Goal: Task Accomplishment & Management: Use online tool/utility

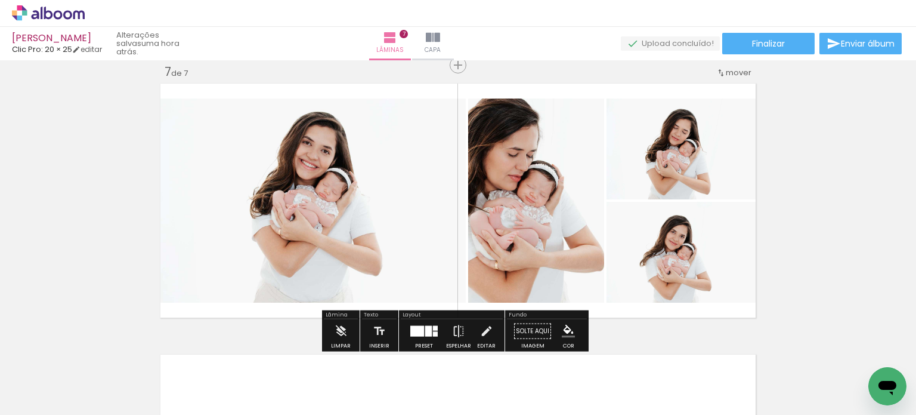
scroll to position [0, 908]
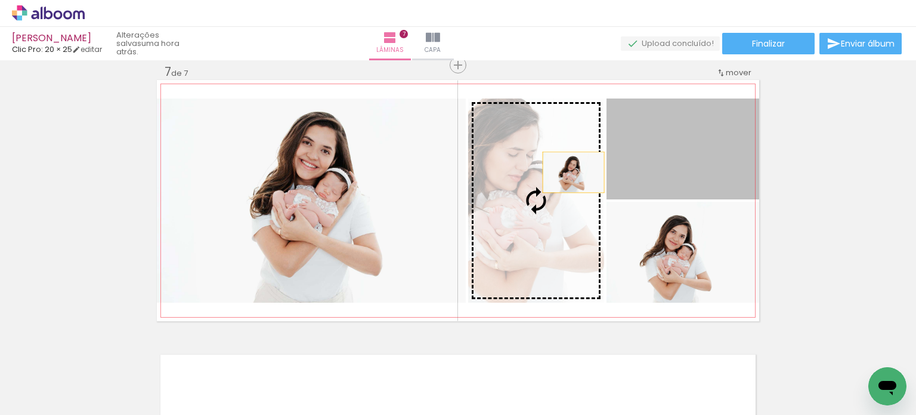
drag, startPoint x: 649, startPoint y: 173, endPoint x: 569, endPoint y: 174, distance: 79.9
click at [0, 0] on slot at bounding box center [0, 0] width 0 height 0
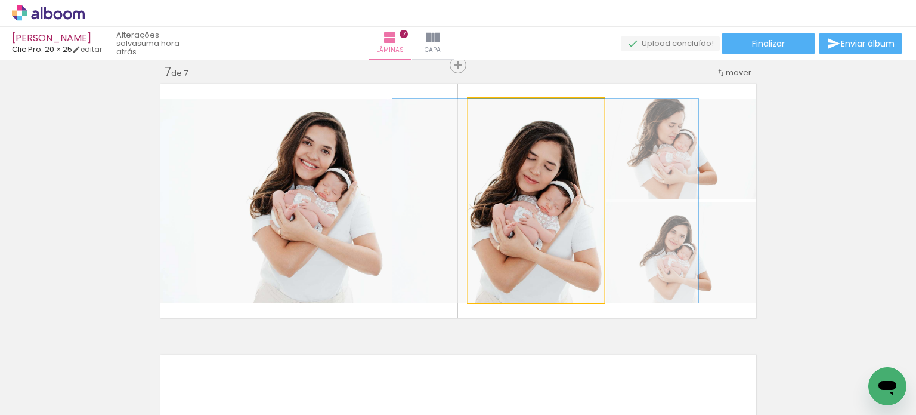
drag, startPoint x: 549, startPoint y: 217, endPoint x: 558, endPoint y: 217, distance: 9.6
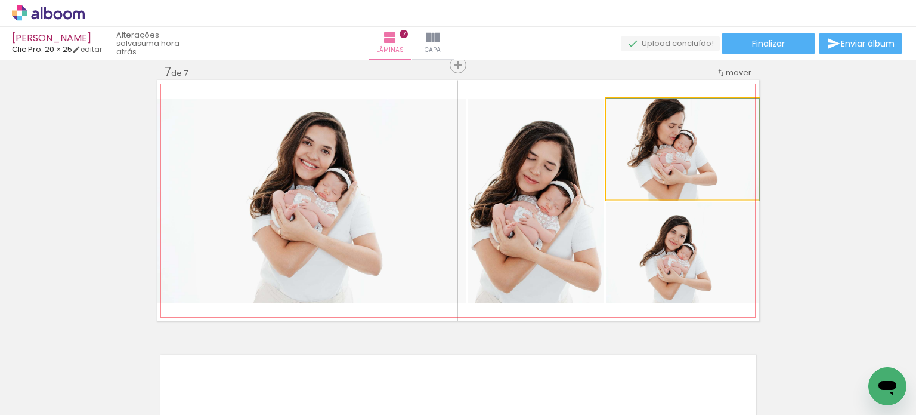
drag, startPoint x: 650, startPoint y: 154, endPoint x: 666, endPoint y: 188, distance: 37.3
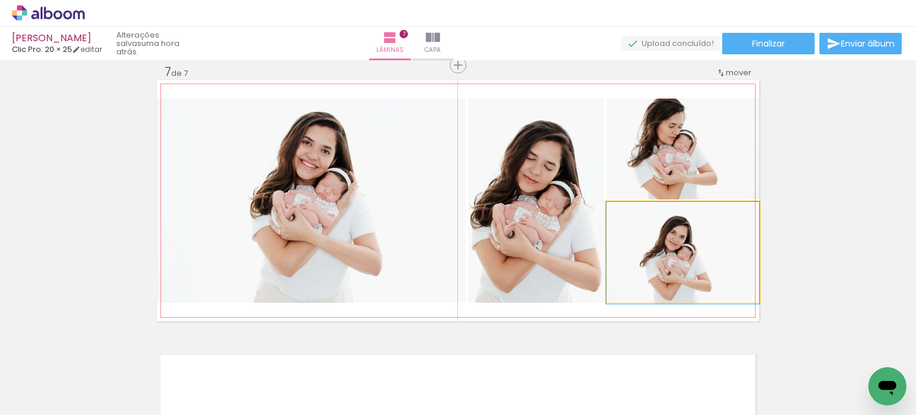
drag, startPoint x: 683, startPoint y: 247, endPoint x: 699, endPoint y: 184, distance: 64.7
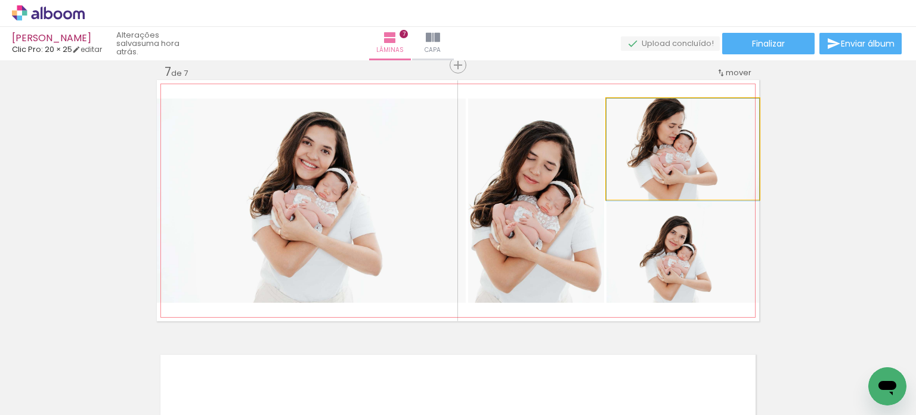
drag, startPoint x: 694, startPoint y: 144, endPoint x: 695, endPoint y: 165, distance: 20.3
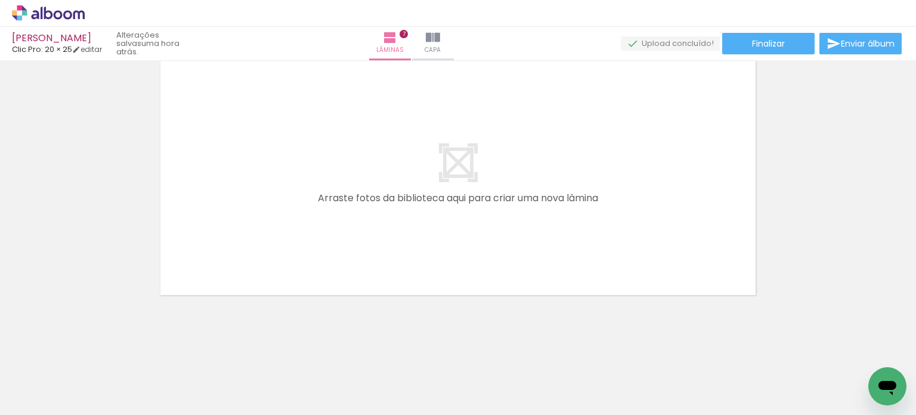
scroll to position [1942, 0]
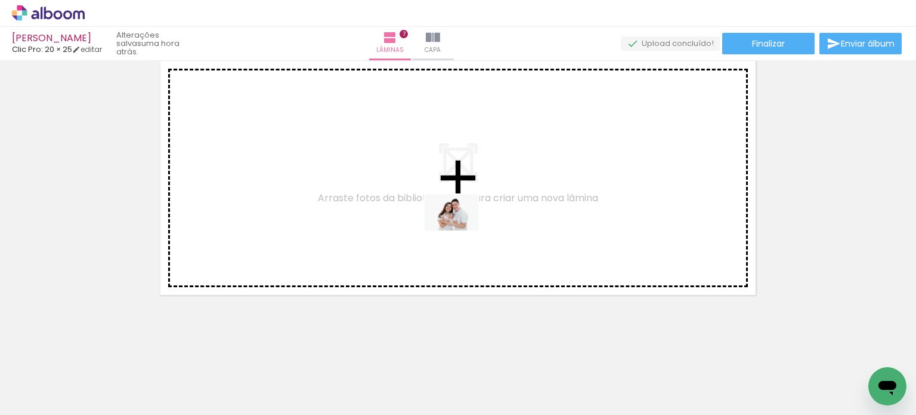
drag, startPoint x: 574, startPoint y: 367, endPoint x: 460, endPoint y: 230, distance: 177.9
click at [460, 230] on quentale-workspace at bounding box center [458, 207] width 916 height 415
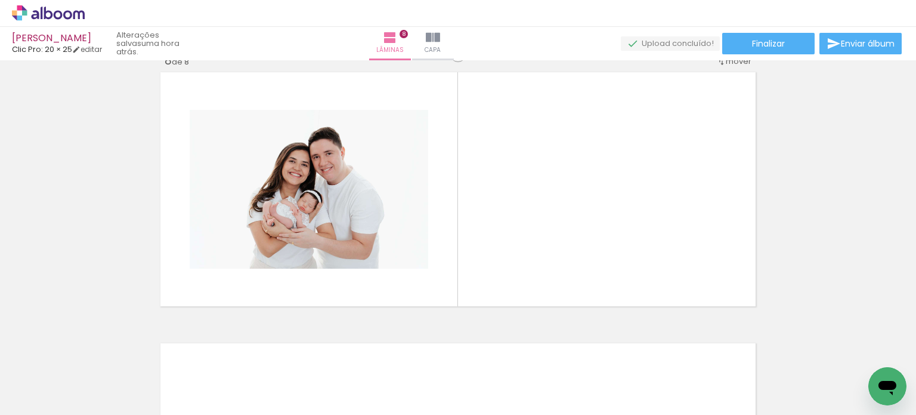
scroll to position [1910, 0]
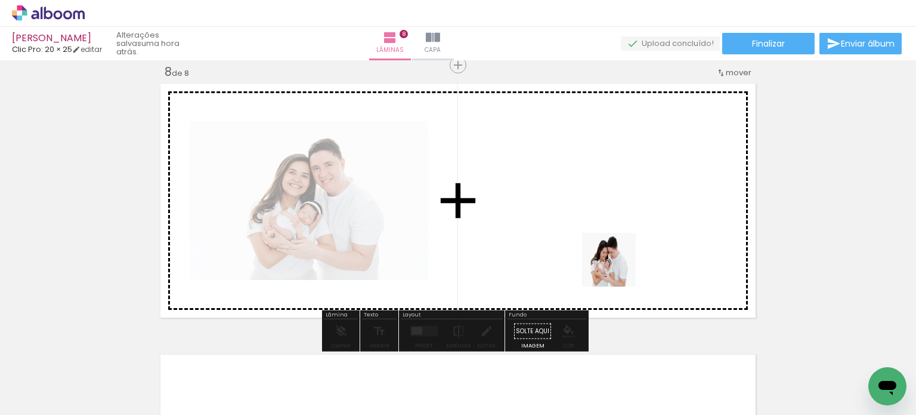
drag, startPoint x: 631, startPoint y: 381, endPoint x: 619, endPoint y: 265, distance: 116.4
click at [619, 265] on quentale-workspace at bounding box center [458, 207] width 916 height 415
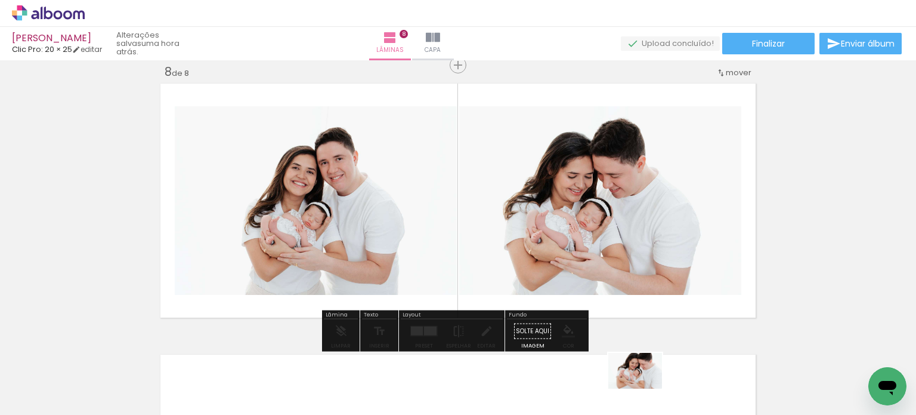
drag, startPoint x: 687, startPoint y: 398, endPoint x: 644, endPoint y: 388, distance: 44.0
click at [0, 0] on slot at bounding box center [0, 0] width 0 height 0
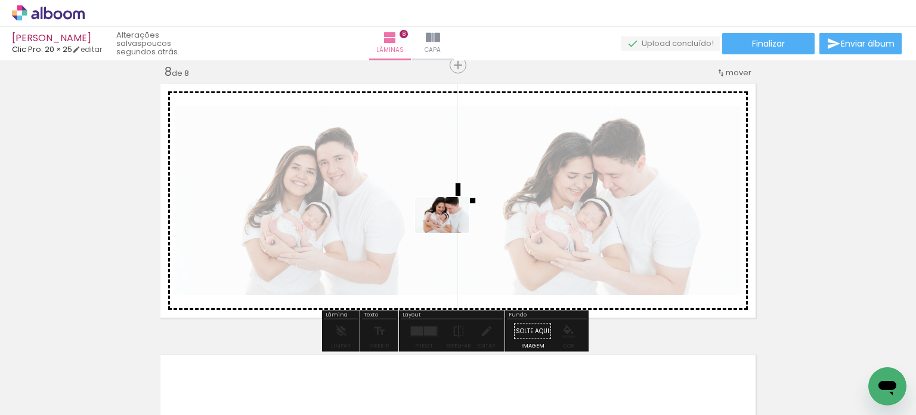
drag, startPoint x: 697, startPoint y: 388, endPoint x: 451, endPoint y: 233, distance: 290.9
click at [451, 233] on quentale-workspace at bounding box center [458, 207] width 916 height 415
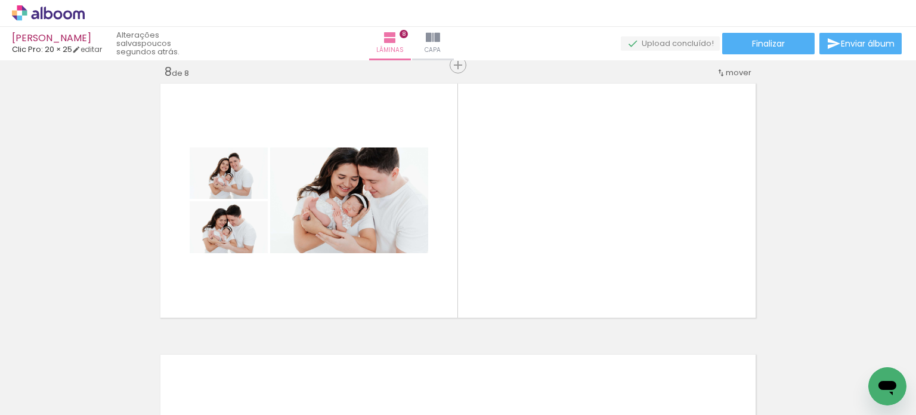
scroll to position [0, 1281]
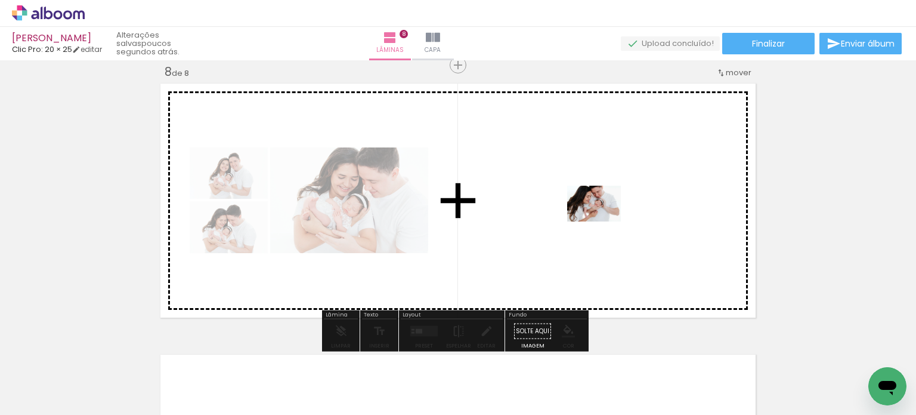
drag, startPoint x: 648, startPoint y: 379, endPoint x: 603, endPoint y: 221, distance: 163.7
click at [603, 221] on quentale-workspace at bounding box center [458, 207] width 916 height 415
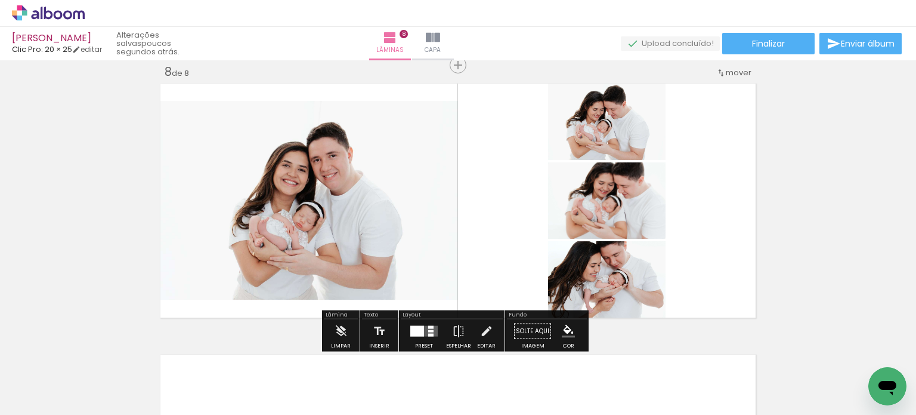
click at [429, 323] on div at bounding box center [424, 331] width 32 height 24
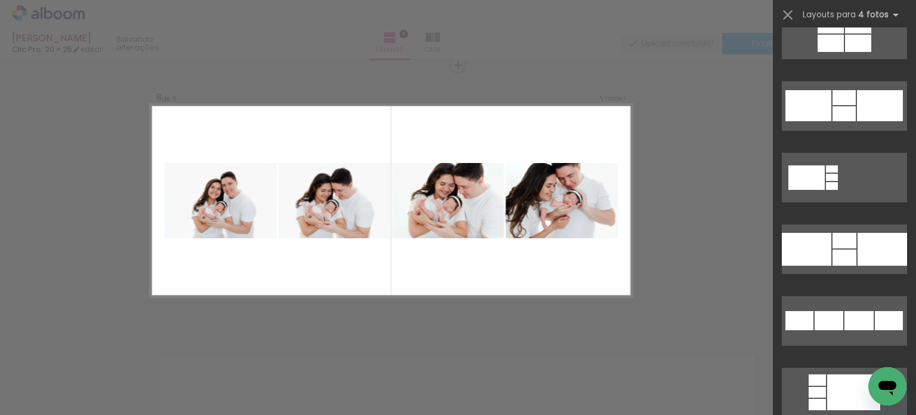
scroll to position [1734, 0]
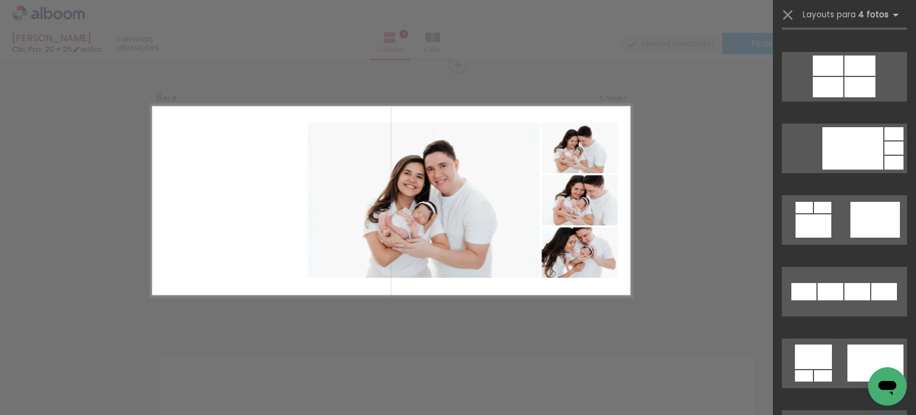
scroll to position [3504, 0]
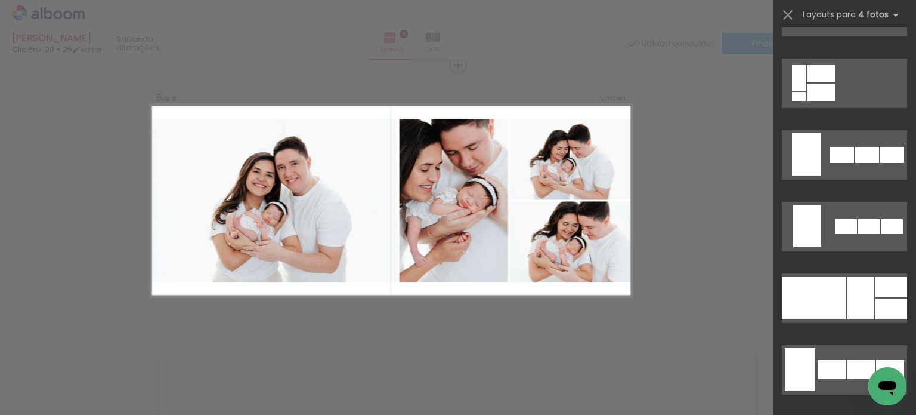
scroll to position [6866, 0]
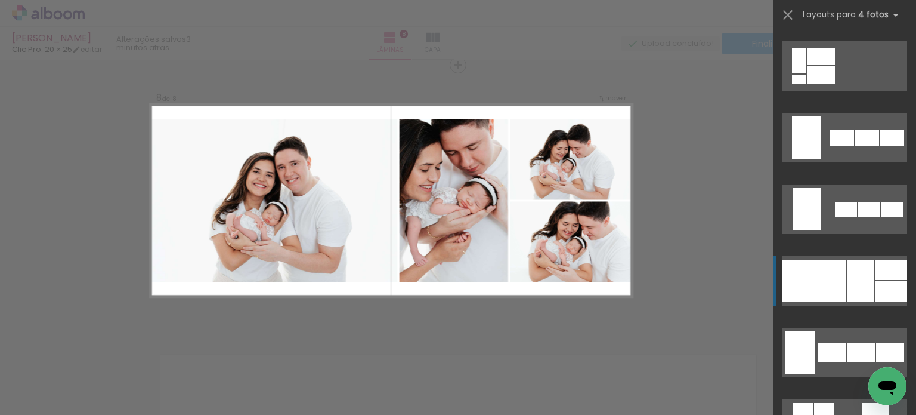
click at [825, 288] on div at bounding box center [814, 280] width 64 height 42
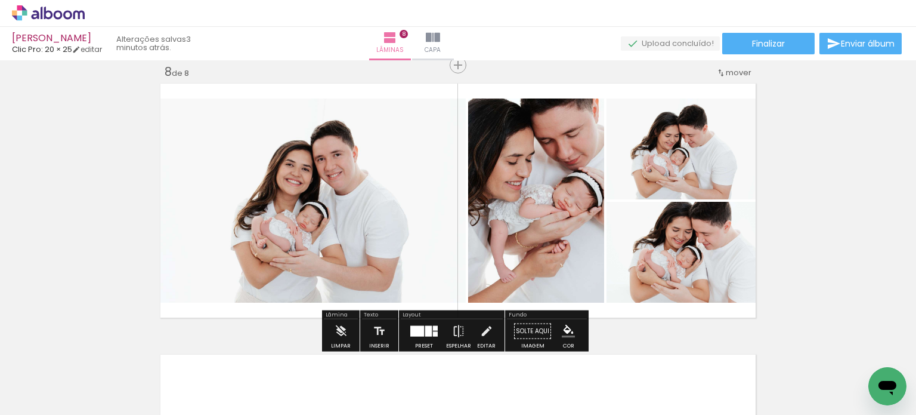
click at [434, 333] on div at bounding box center [424, 331] width 32 height 24
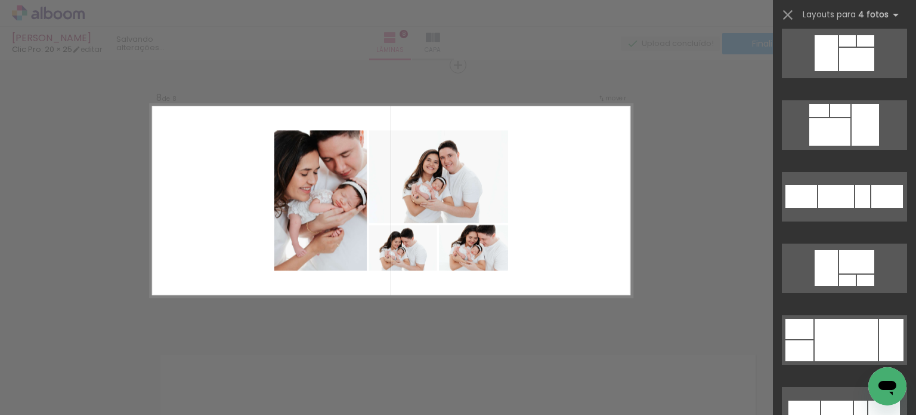
scroll to position [7720, 0]
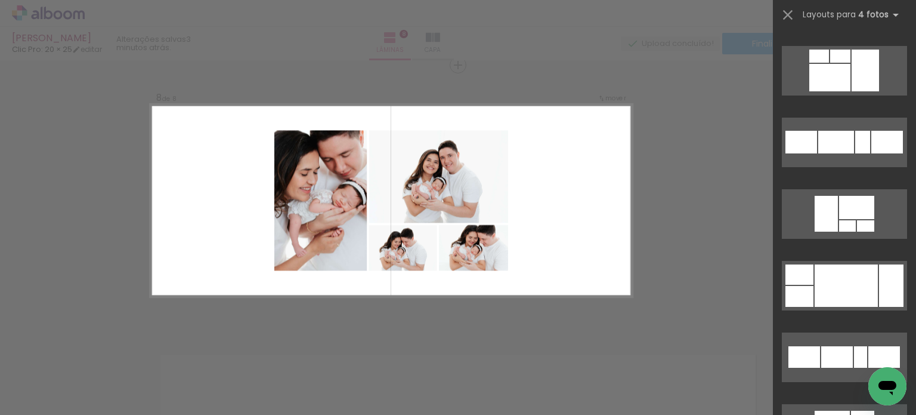
click at [563, 248] on quentale-layouter at bounding box center [391, 200] width 482 height 193
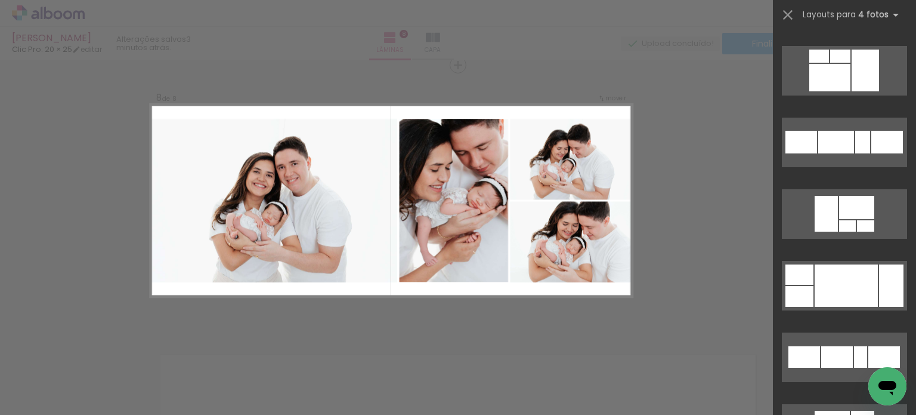
scroll to position [7086, 0]
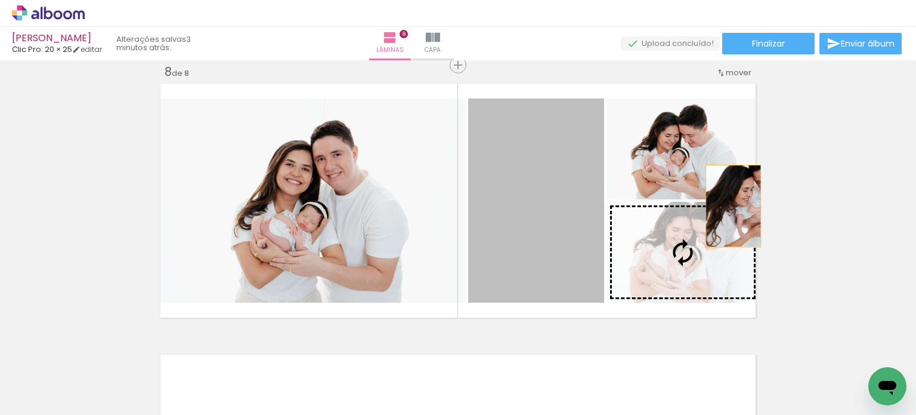
drag, startPoint x: 544, startPoint y: 238, endPoint x: 730, endPoint y: 205, distance: 189.0
click at [0, 0] on slot at bounding box center [0, 0] width 0 height 0
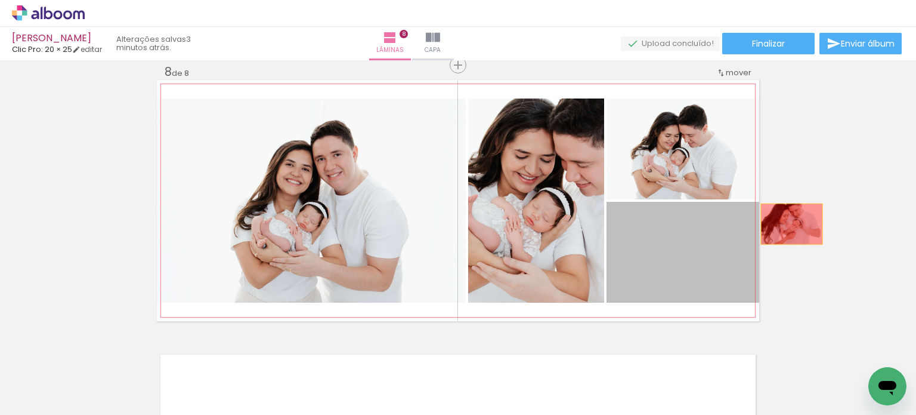
drag, startPoint x: 649, startPoint y: 246, endPoint x: 788, endPoint y: 224, distance: 140.8
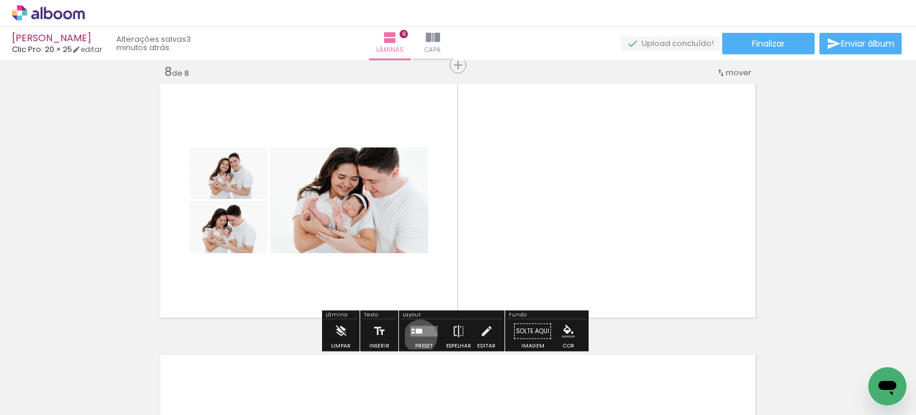
click at [418, 336] on div at bounding box center [424, 331] width 32 height 24
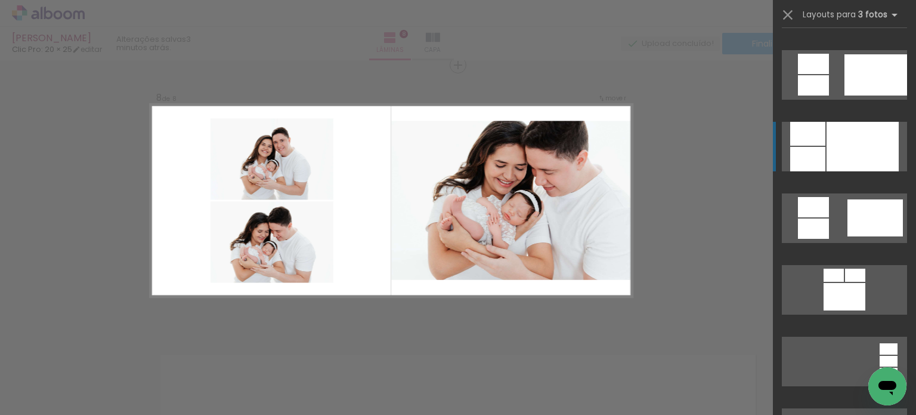
scroll to position [718, 0]
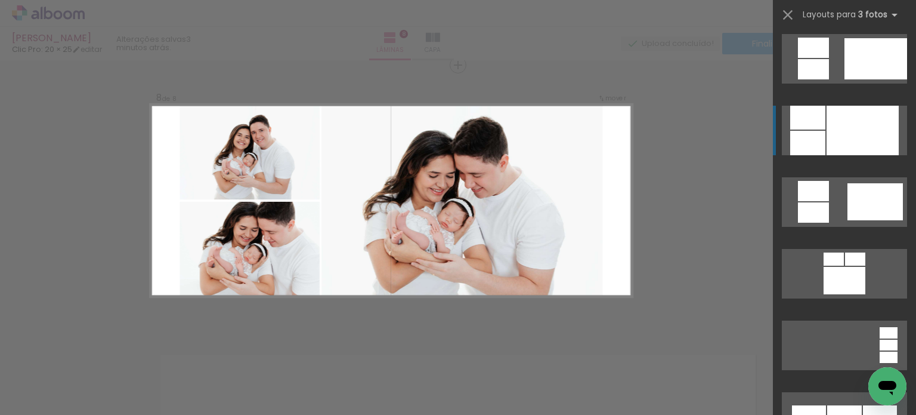
click at [868, 114] on div at bounding box center [863, 131] width 72 height 50
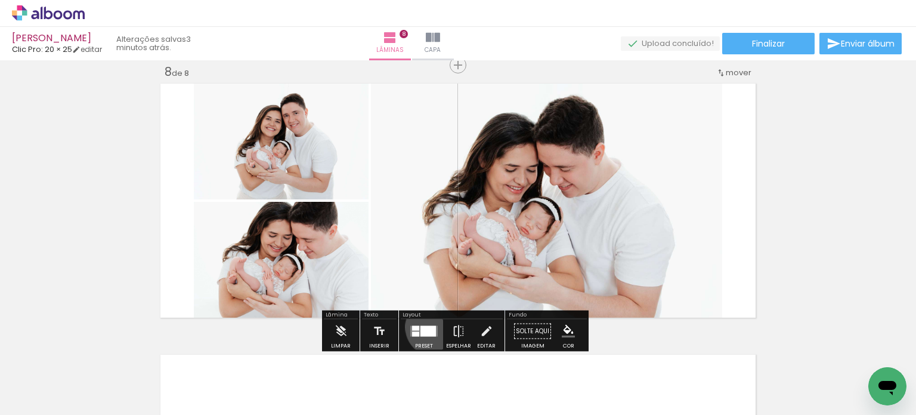
click at [432, 326] on div at bounding box center [428, 331] width 16 height 11
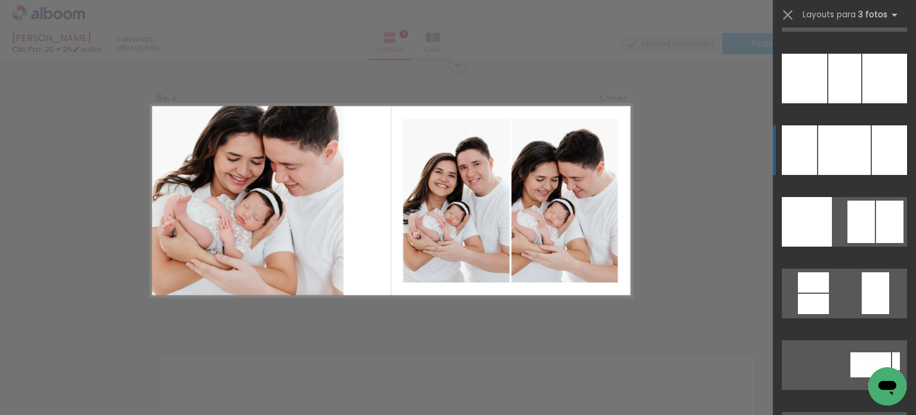
scroll to position [3854, 0]
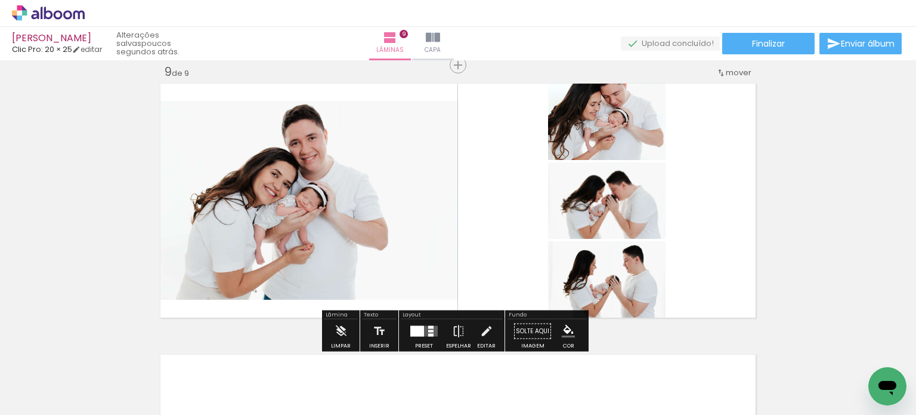
scroll to position [0, 2114]
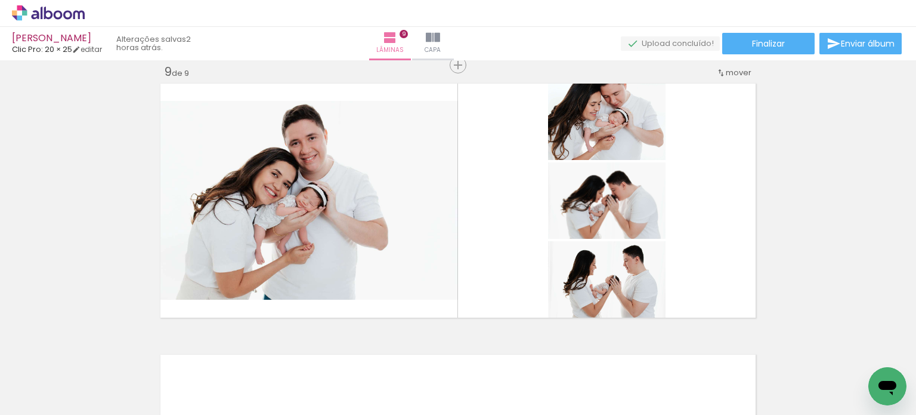
scroll to position [0, 2114]
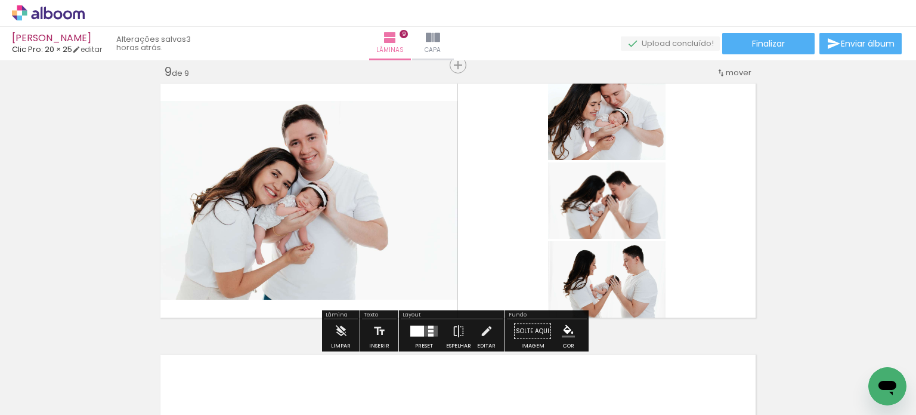
click at [429, 324] on div at bounding box center [424, 331] width 32 height 24
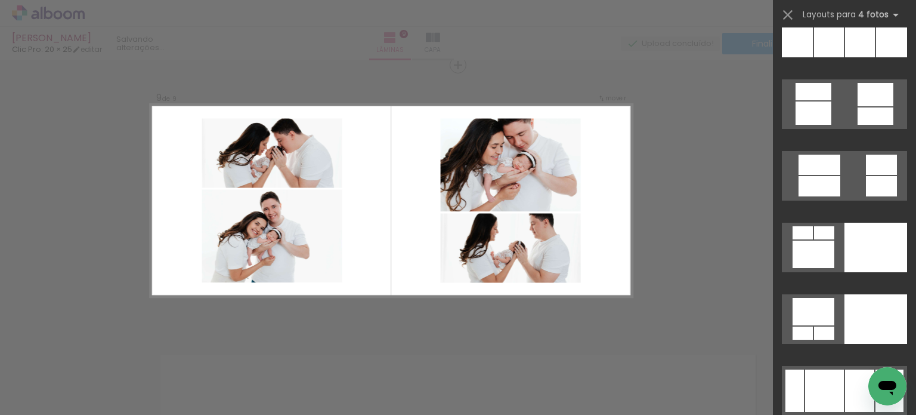
scroll to position [10033, 0]
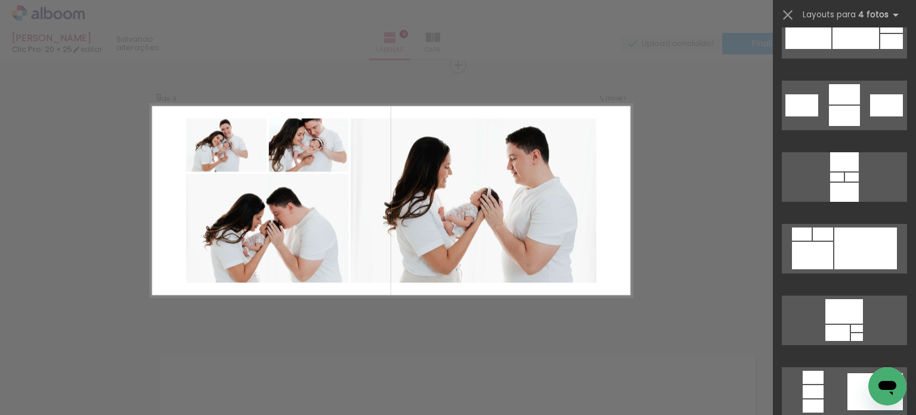
scroll to position [4610, 0]
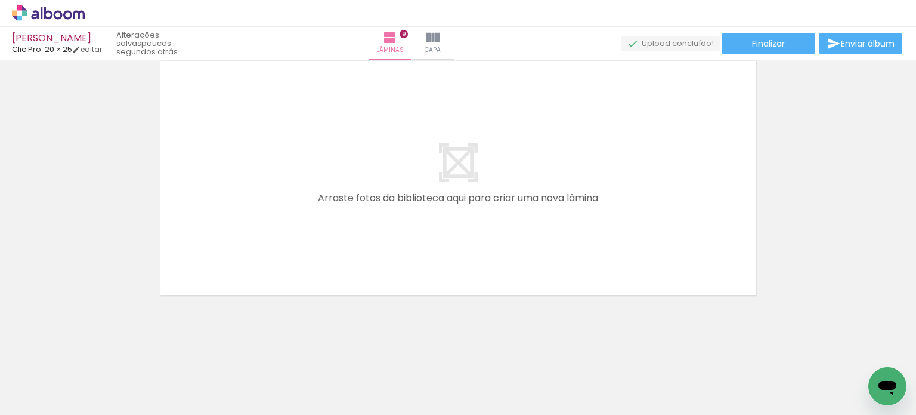
scroll to position [0, 1756]
drag, startPoint x: 477, startPoint y: 327, endPoint x: 415, endPoint y: 233, distance: 112.5
click at [415, 233] on quentale-workspace at bounding box center [458, 207] width 916 height 415
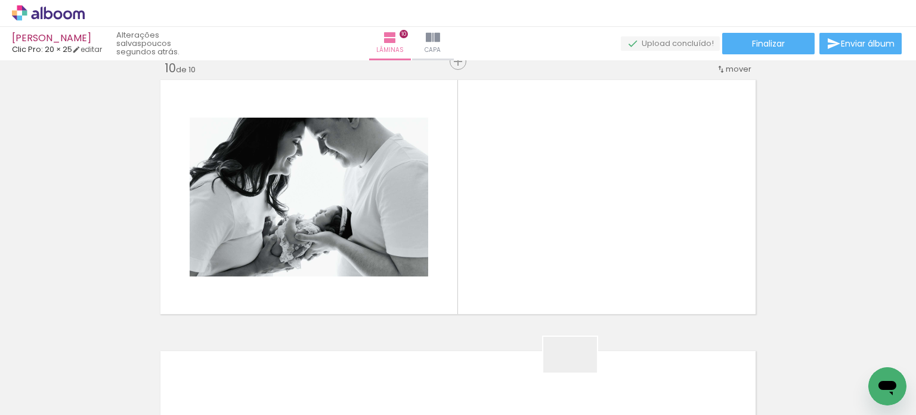
scroll to position [2452, 0]
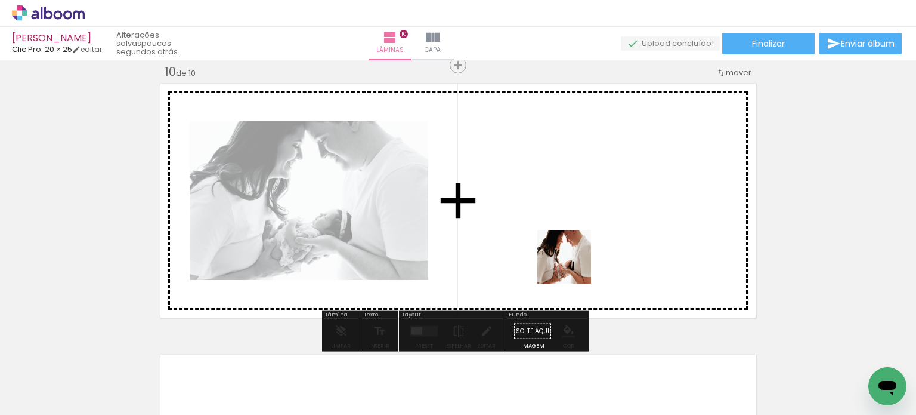
drag, startPoint x: 579, startPoint y: 372, endPoint x: 573, endPoint y: 263, distance: 109.3
click at [573, 263] on quentale-workspace at bounding box center [458, 207] width 916 height 415
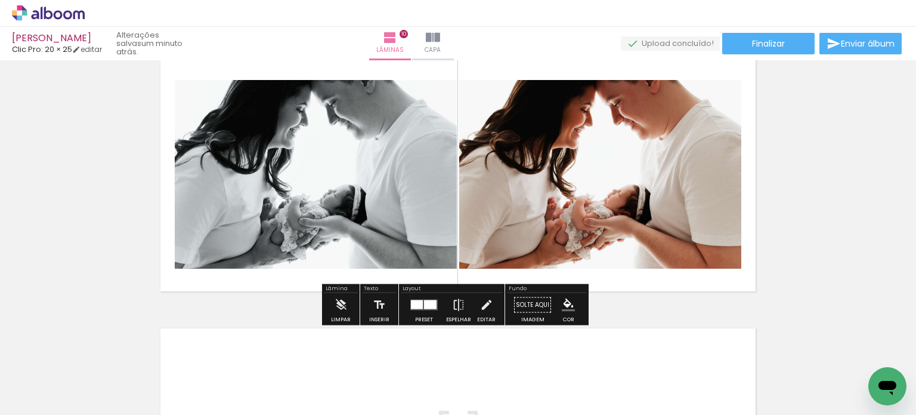
scroll to position [2448, 0]
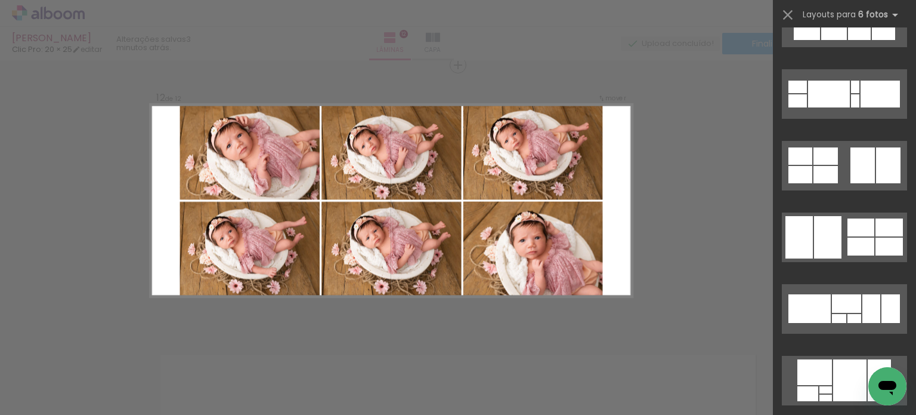
scroll to position [5153, 0]
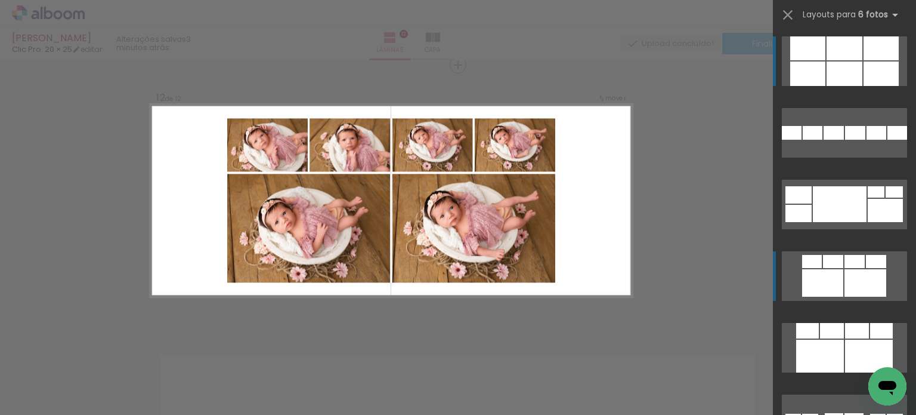
drag, startPoint x: 811, startPoint y: 280, endPoint x: 808, endPoint y: 259, distance: 20.5
click at [0, 0] on slot at bounding box center [0, 0] width 0 height 0
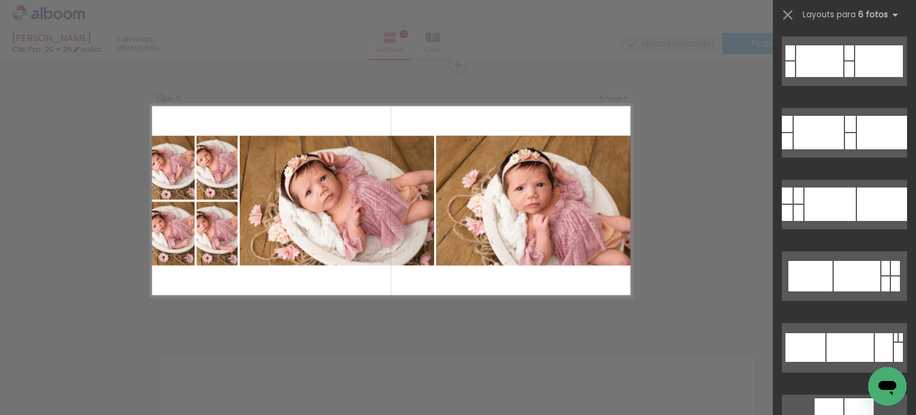
scroll to position [25547, 0]
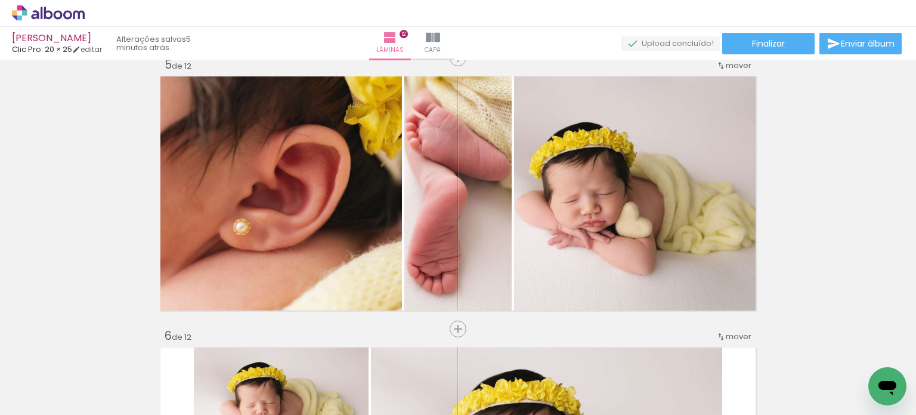
scroll to position [1133, 0]
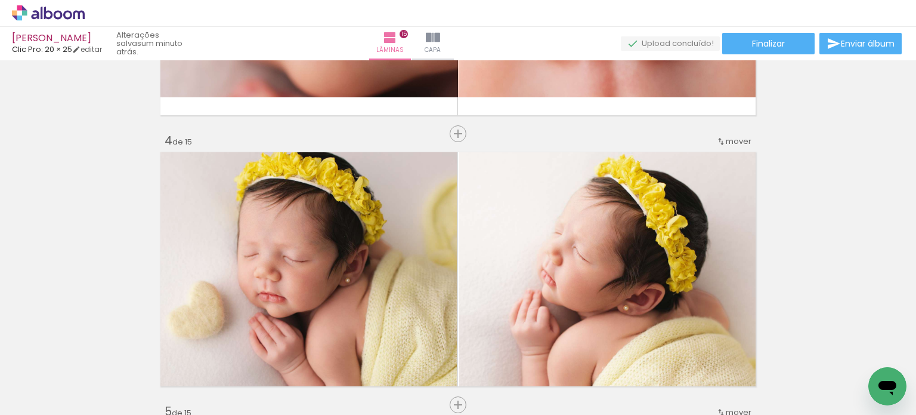
scroll to position [761, 0]
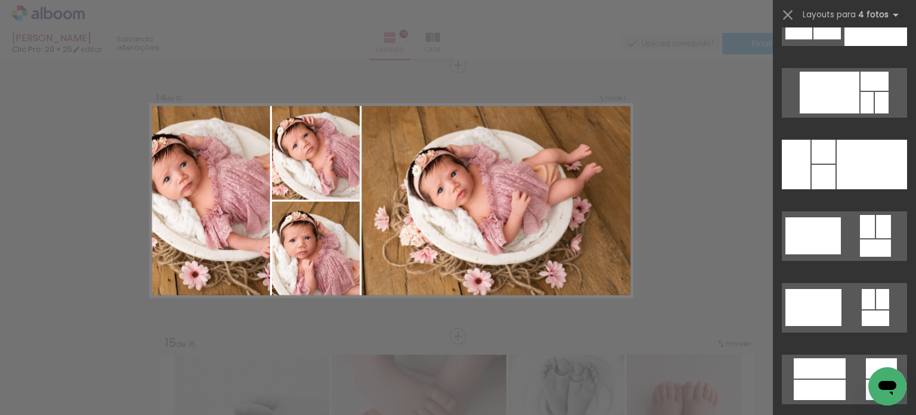
scroll to position [14222, 0]
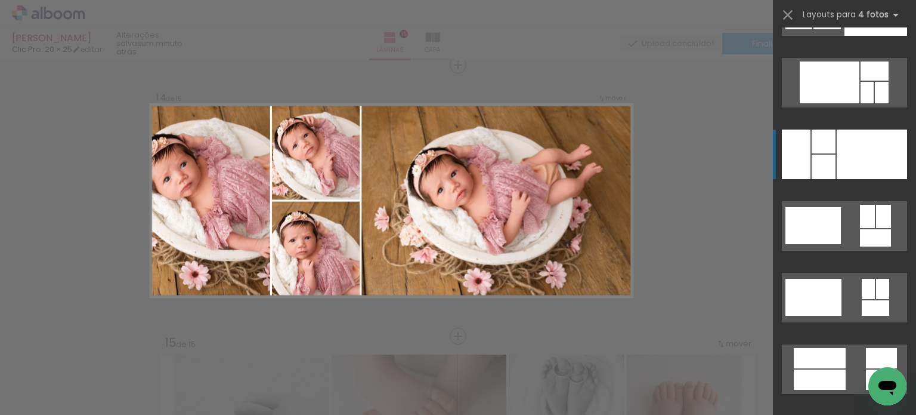
click at [816, 138] on div at bounding box center [824, 141] width 24 height 24
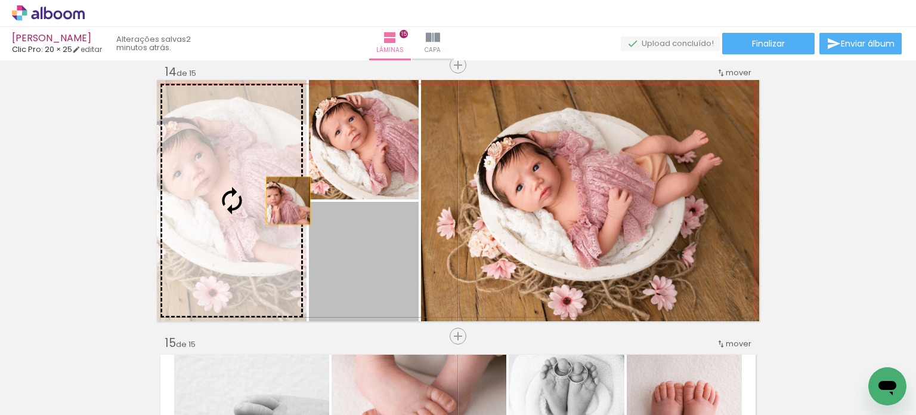
drag, startPoint x: 385, startPoint y: 276, endPoint x: 356, endPoint y: 221, distance: 61.6
click at [0, 0] on slot at bounding box center [0, 0] width 0 height 0
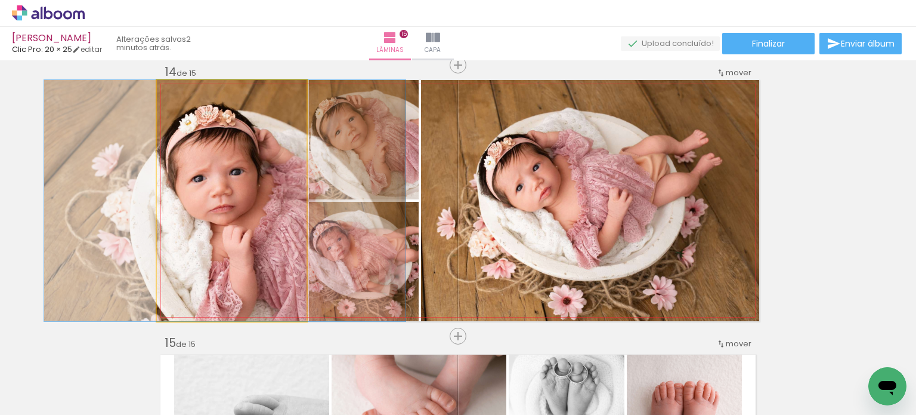
drag, startPoint x: 212, startPoint y: 211, endPoint x: 202, endPoint y: 196, distance: 17.5
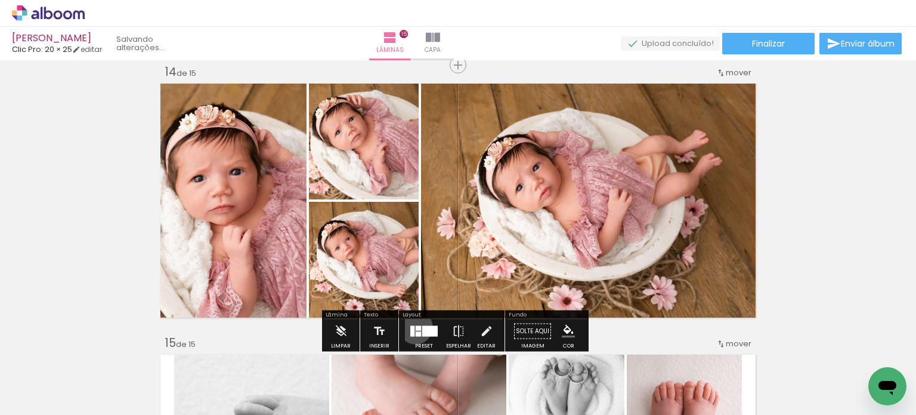
click at [416, 326] on div at bounding box center [418, 328] width 5 height 5
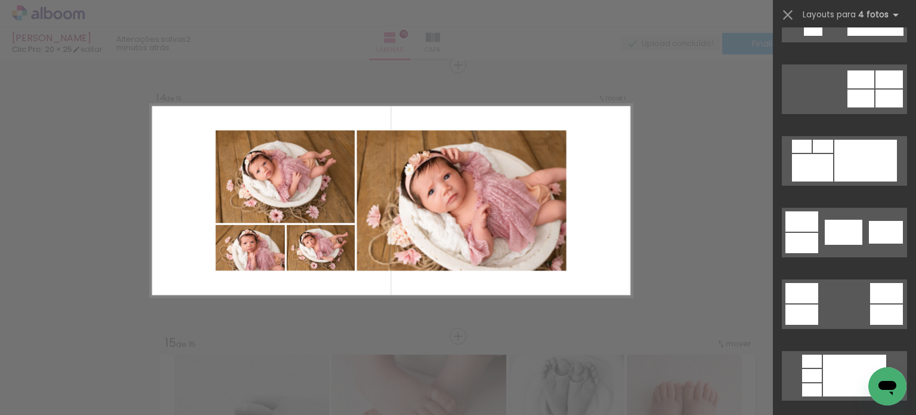
scroll to position [266, 0]
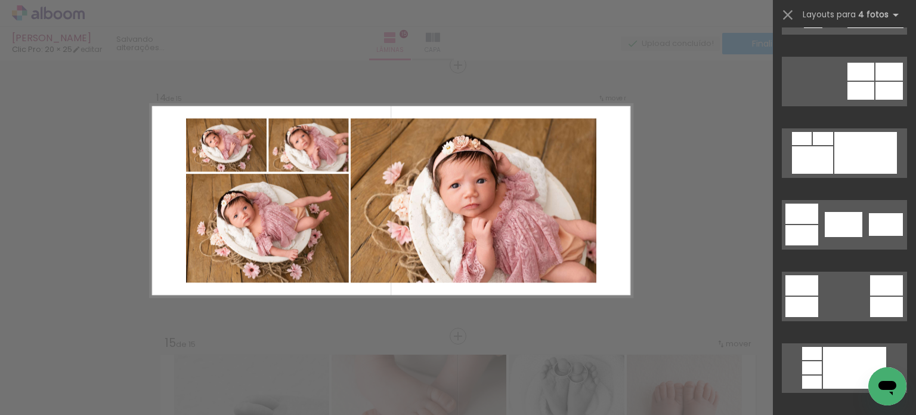
click at [836, 130] on quentale-layouter at bounding box center [844, 153] width 125 height 50
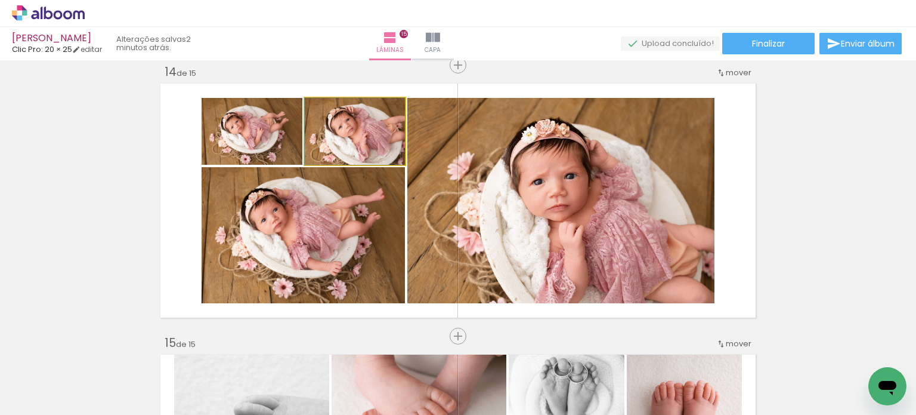
drag, startPoint x: 386, startPoint y: 147, endPoint x: 298, endPoint y: 154, distance: 88.0
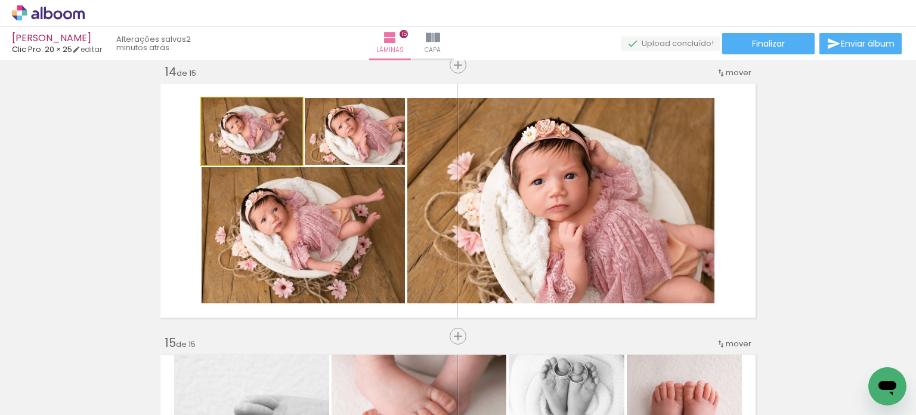
drag, startPoint x: 264, startPoint y: 154, endPoint x: 277, endPoint y: 185, distance: 34.5
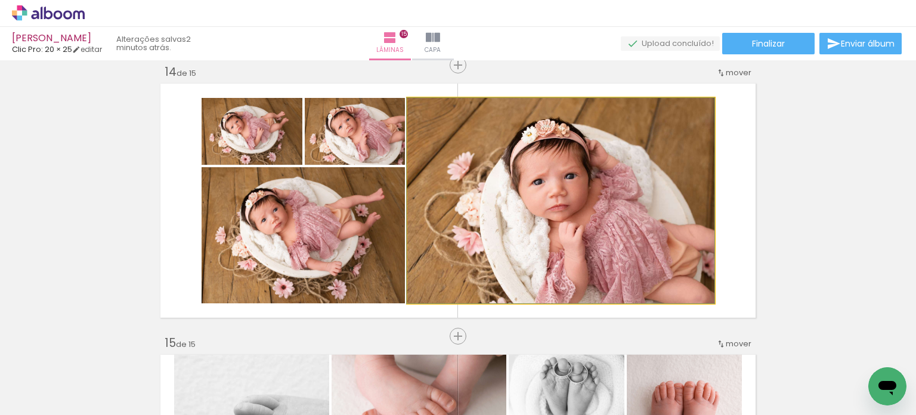
drag, startPoint x: 535, startPoint y: 203, endPoint x: 490, endPoint y: 178, distance: 51.3
drag, startPoint x: 610, startPoint y: 260, endPoint x: 580, endPoint y: 234, distance: 39.3
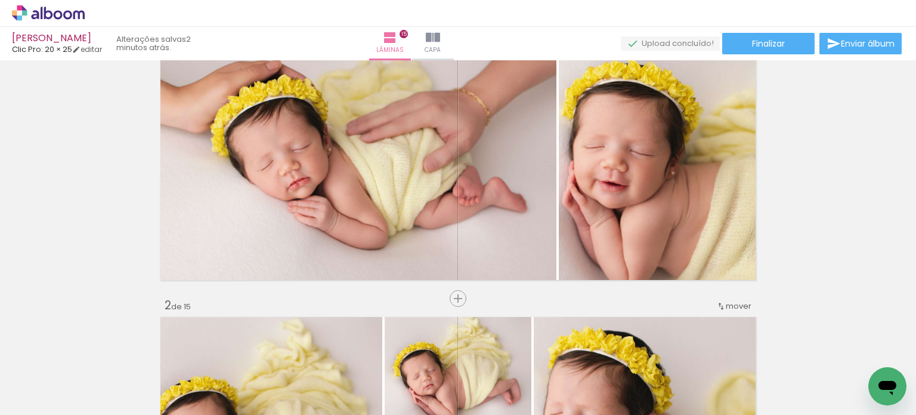
scroll to position [0, 0]
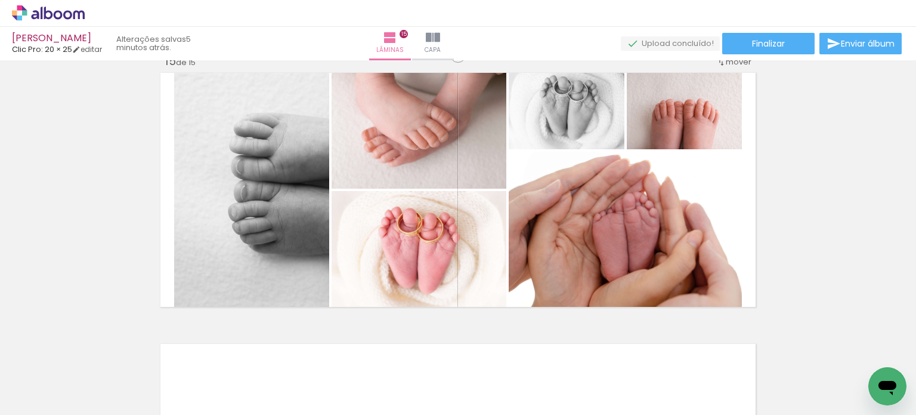
scroll to position [3820, 0]
